Goal: Information Seeking & Learning: Learn about a topic

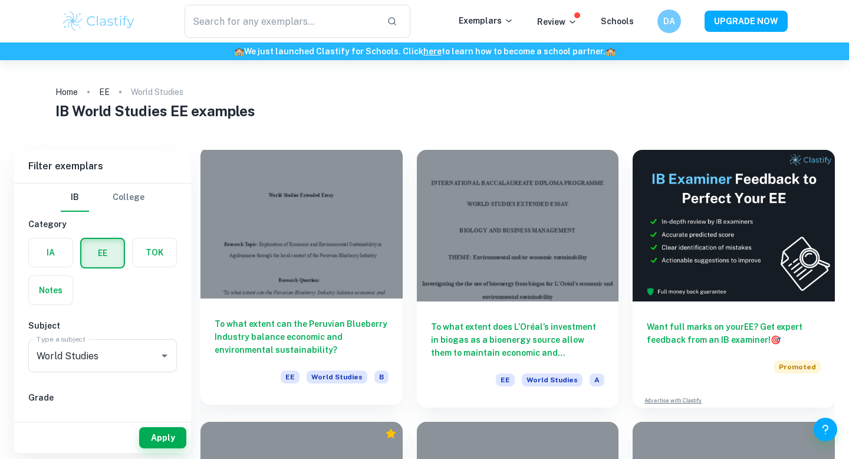
click at [365, 234] on div at bounding box center [302, 223] width 202 height 152
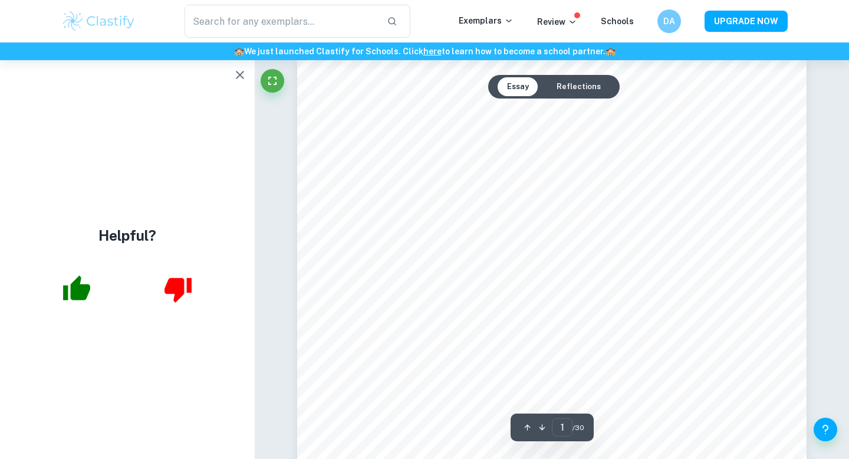
scroll to position [23, 0]
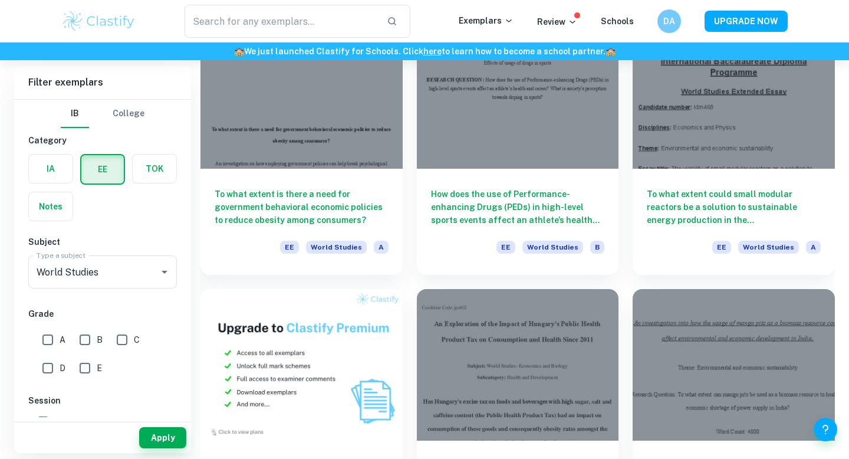
scroll to position [405, 0]
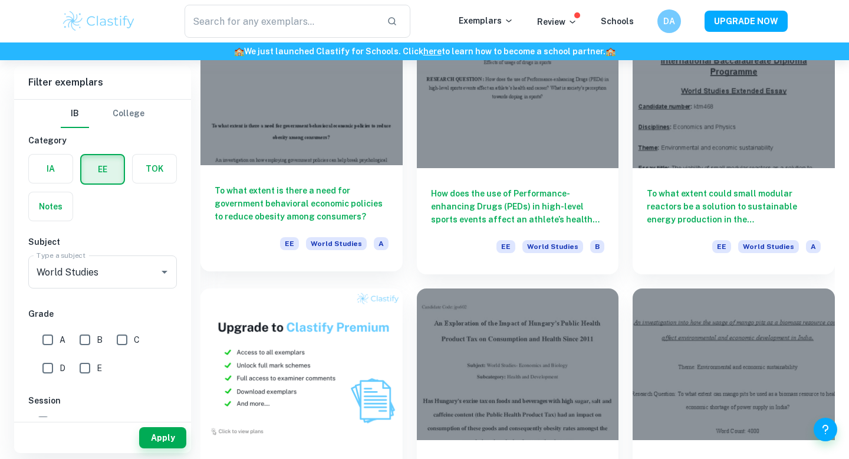
click at [390, 153] on div at bounding box center [302, 90] width 202 height 152
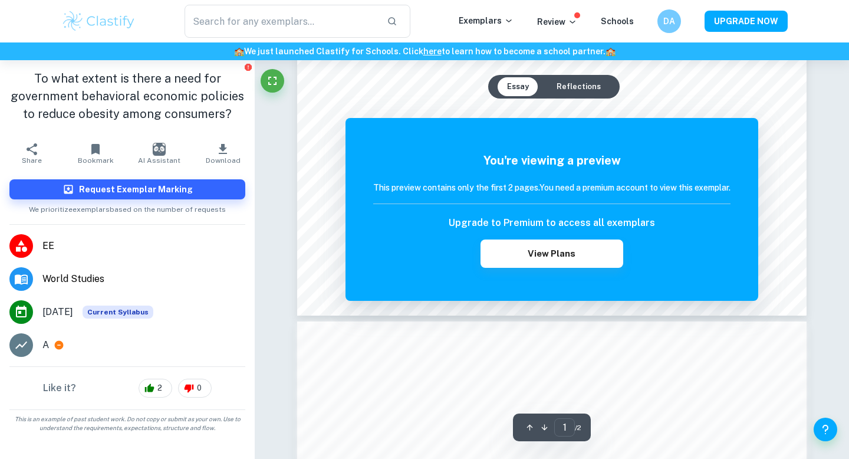
scroll to position [446, 0]
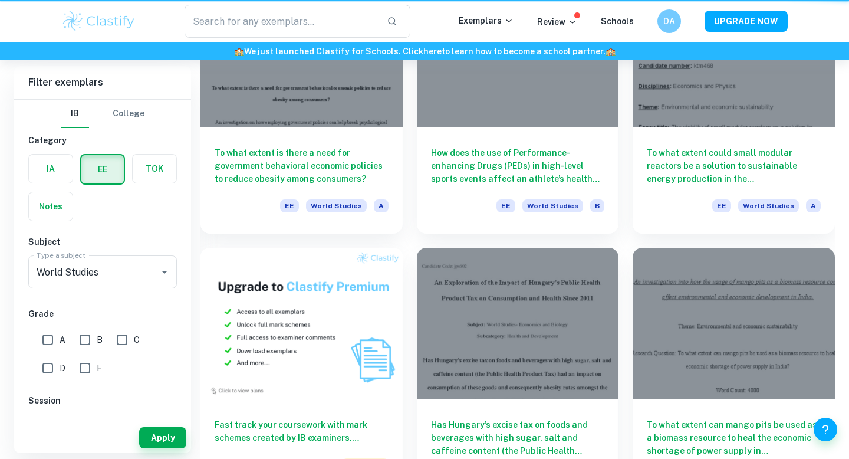
scroll to position [405, 0]
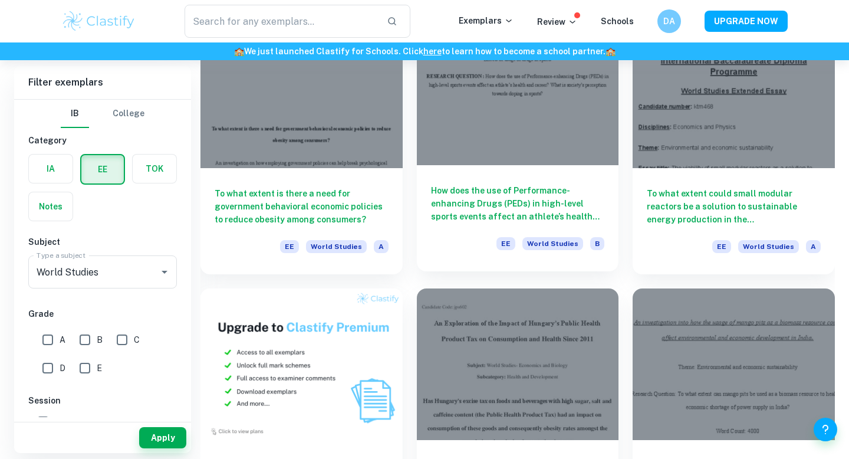
click at [481, 169] on div "How does the use of Performance-enhancing Drugs (PEDs) in high-level sports eve…" at bounding box center [518, 218] width 202 height 106
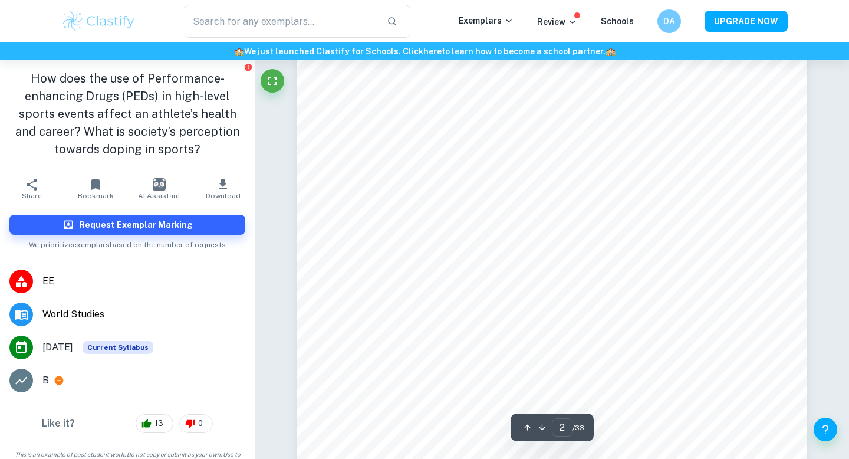
scroll to position [932, 0]
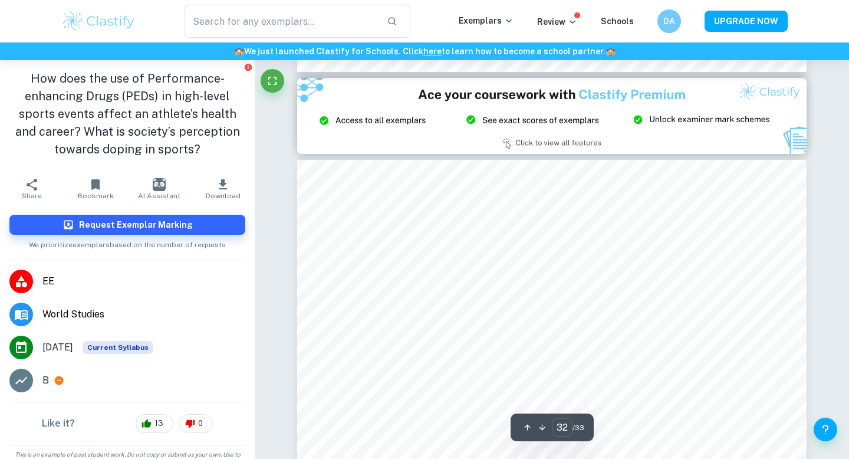
type input "33"
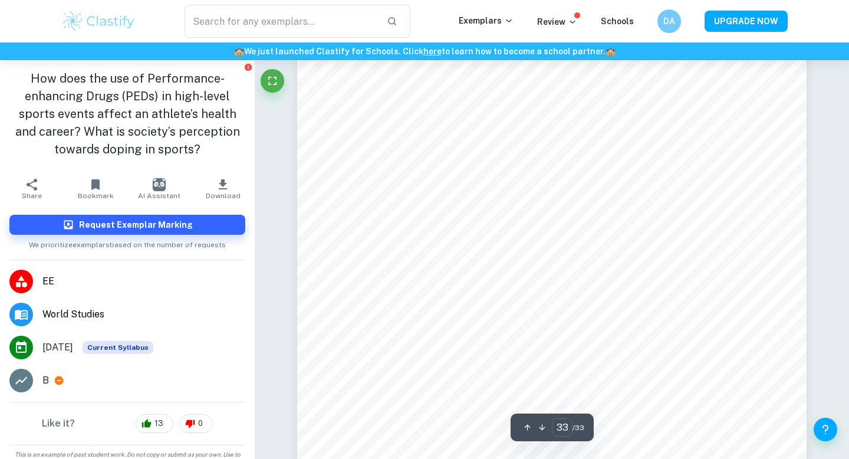
scroll to position [22152, 0]
